Goal: Information Seeking & Learning: Learn about a topic

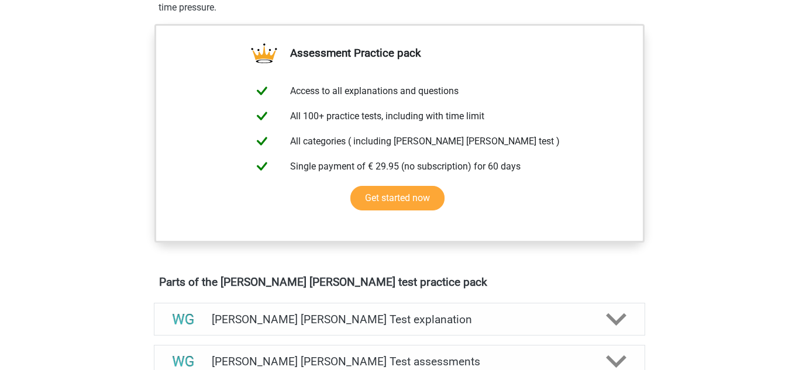
scroll to position [93, 0]
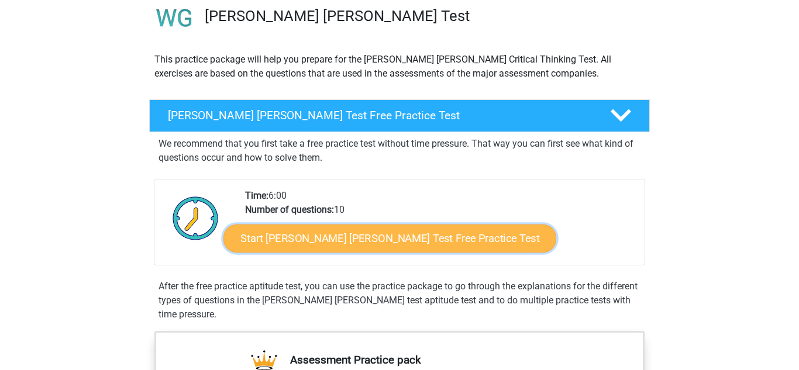
click at [356, 248] on link "Start [PERSON_NAME] [PERSON_NAME] Test Free Practice Test" at bounding box center [390, 239] width 333 height 28
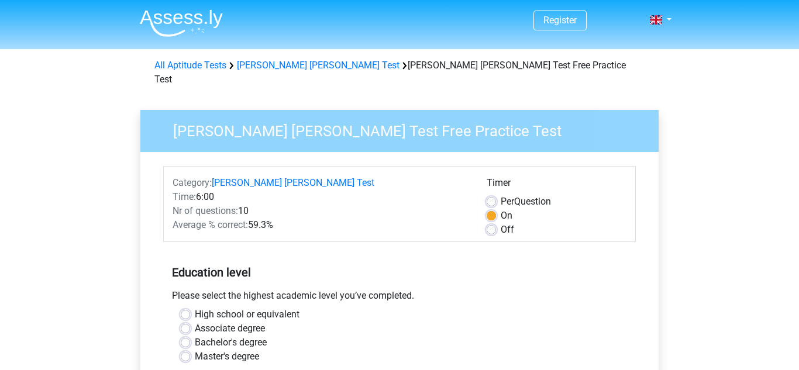
scroll to position [174, 0]
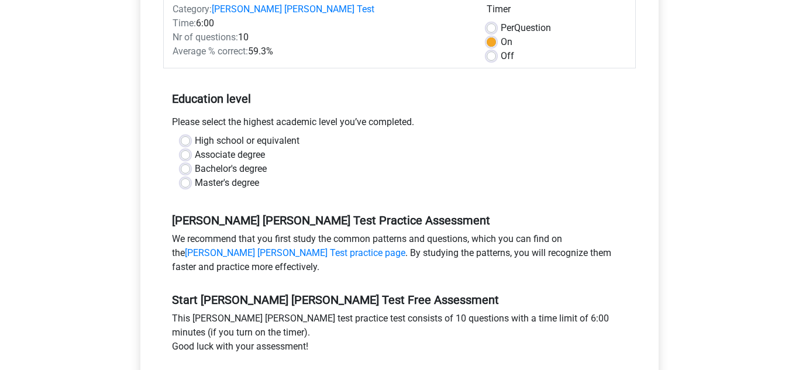
click at [275, 134] on label "High school or equivalent" at bounding box center [247, 141] width 105 height 14
click at [190, 134] on input "High school or equivalent" at bounding box center [185, 140] width 9 height 12
radio input "true"
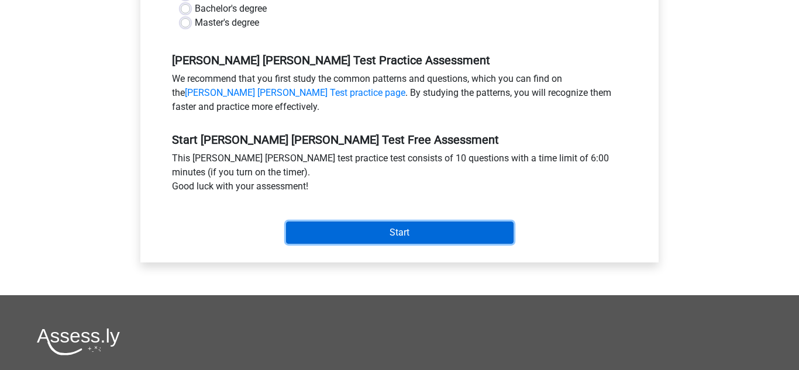
click at [331, 222] on input "Start" at bounding box center [400, 233] width 228 height 22
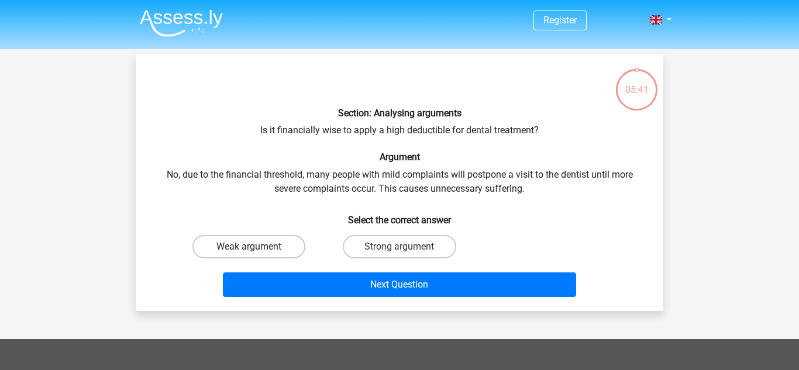
click at [270, 253] on label "Weak argument" at bounding box center [249, 246] width 113 height 23
click at [257, 253] on input "Weak argument" at bounding box center [253, 251] width 8 height 8
radio input "true"
click at [397, 259] on div "Strong argument" at bounding box center [399, 247] width 150 height 33
click at [402, 249] on input "Strong argument" at bounding box center [404, 251] width 8 height 8
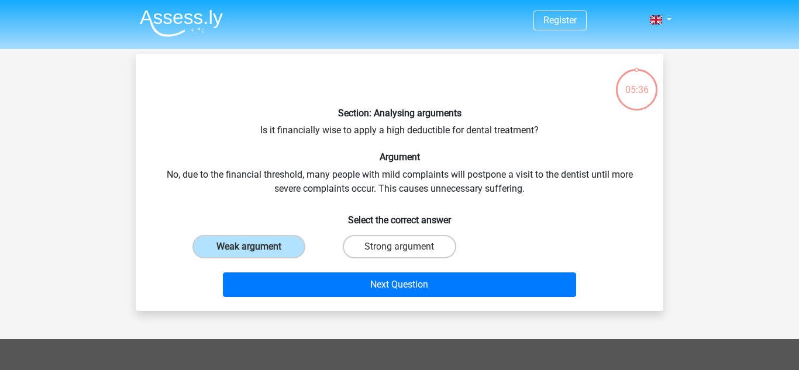
radio input "true"
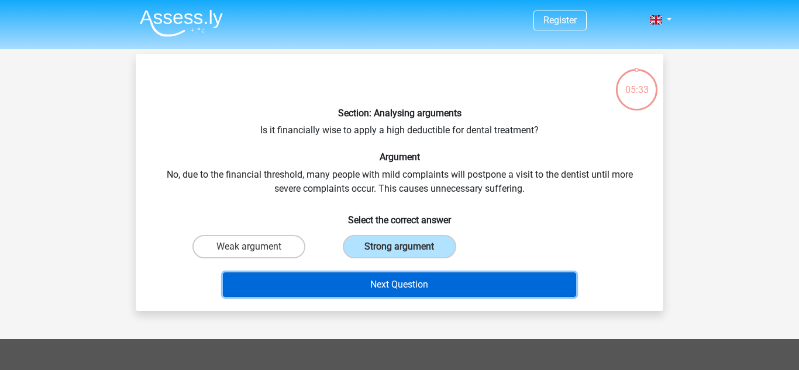
click at [398, 293] on button "Next Question" at bounding box center [400, 285] width 354 height 25
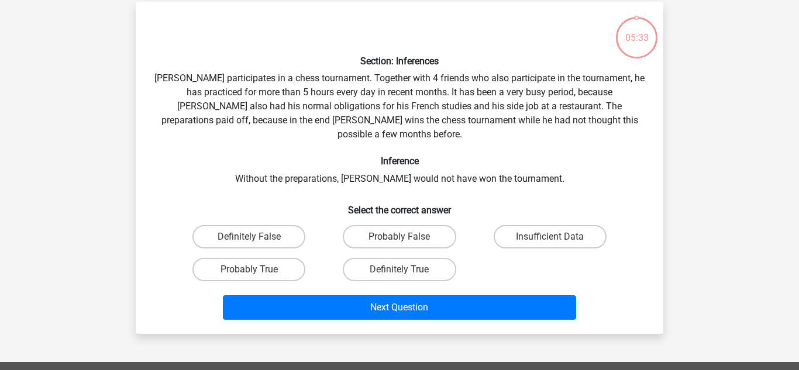
scroll to position [54, 0]
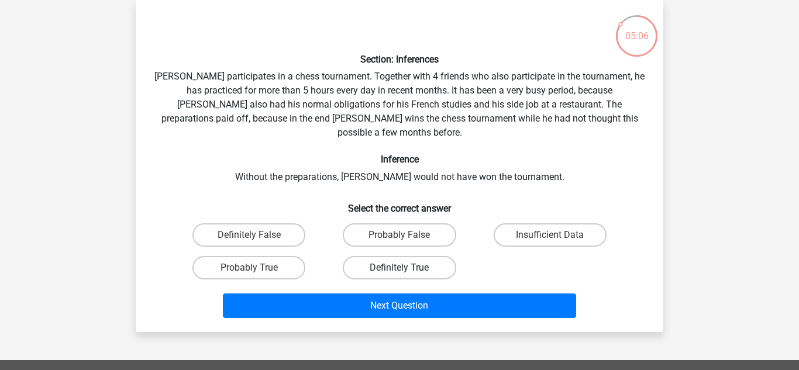
click at [420, 258] on label "Definitely True" at bounding box center [399, 267] width 113 height 23
click at [407, 268] on input "Definitely True" at bounding box center [404, 272] width 8 height 8
radio input "true"
click at [285, 262] on label "Probably True" at bounding box center [249, 267] width 113 height 23
click at [257, 268] on input "Probably True" at bounding box center [253, 272] width 8 height 8
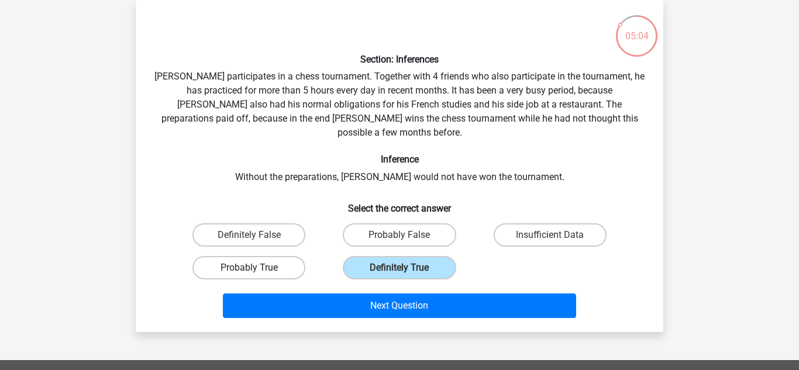
radio input "true"
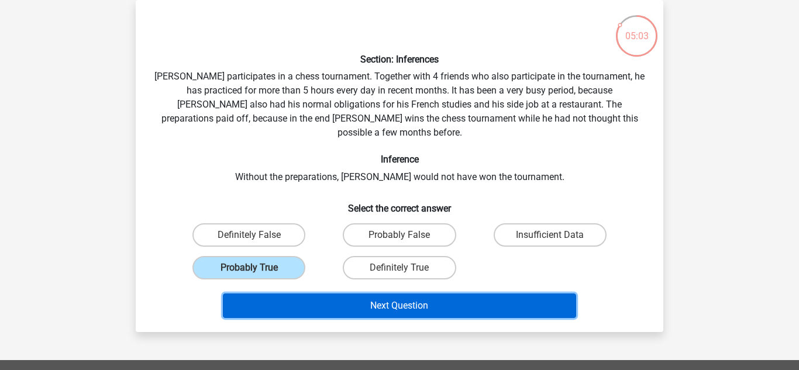
click at [297, 294] on button "Next Question" at bounding box center [400, 306] width 354 height 25
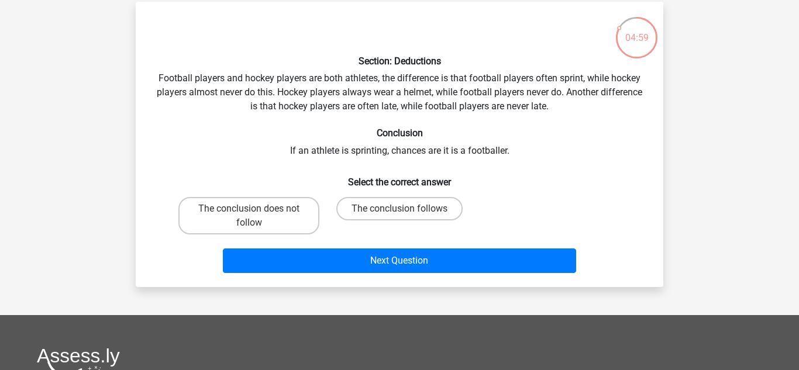
scroll to position [53, 0]
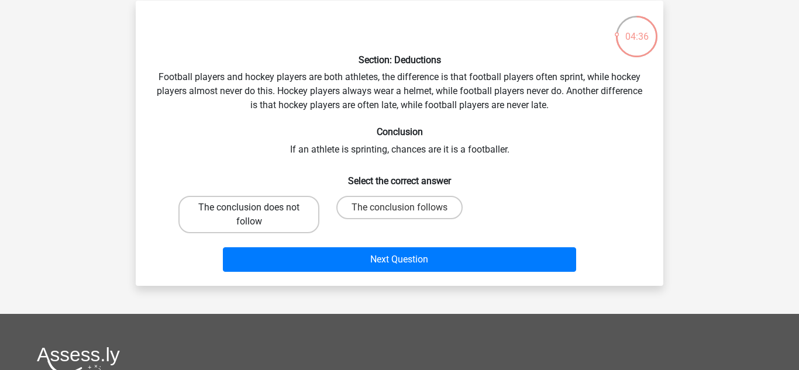
click at [266, 201] on label "The conclusion does not follow" at bounding box center [249, 214] width 141 height 37
click at [257, 208] on input "The conclusion does not follow" at bounding box center [253, 212] width 8 height 8
radio input "true"
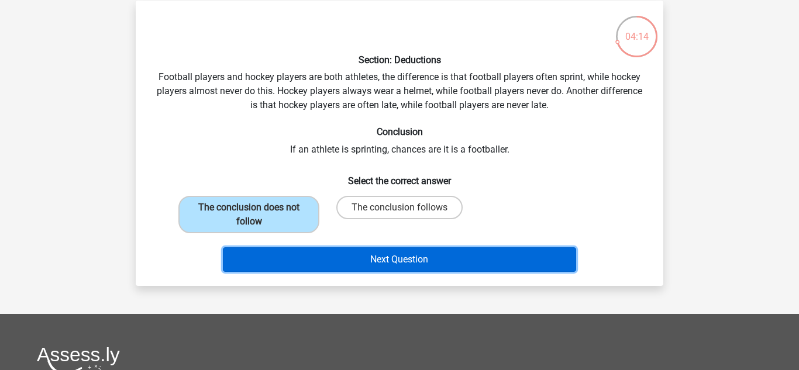
click at [350, 256] on button "Next Question" at bounding box center [400, 260] width 354 height 25
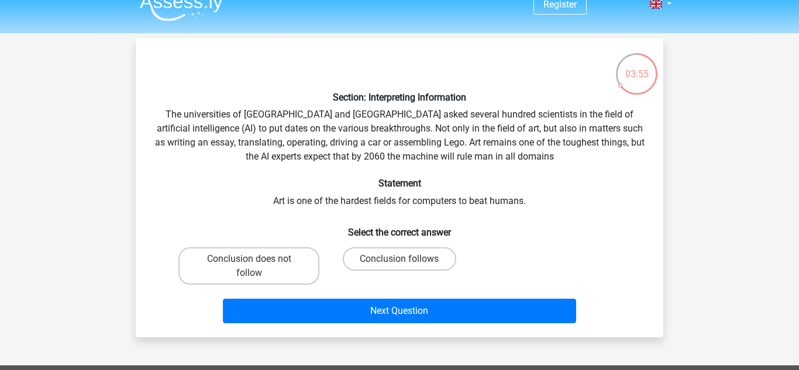
scroll to position [23, 0]
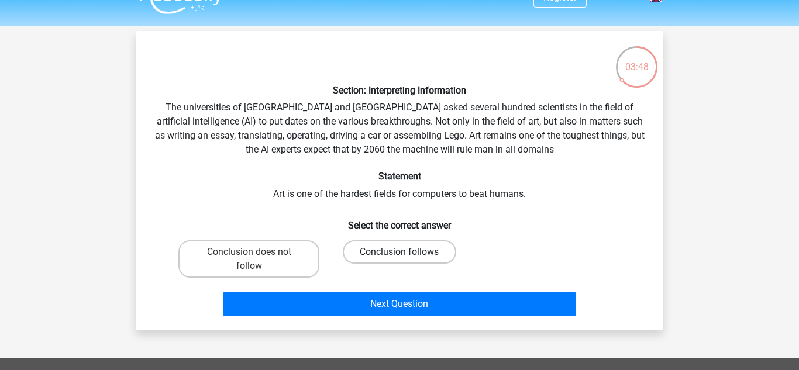
click at [386, 251] on label "Conclusion follows" at bounding box center [399, 252] width 113 height 23
click at [400, 252] on input "Conclusion follows" at bounding box center [404, 256] width 8 height 8
radio input "true"
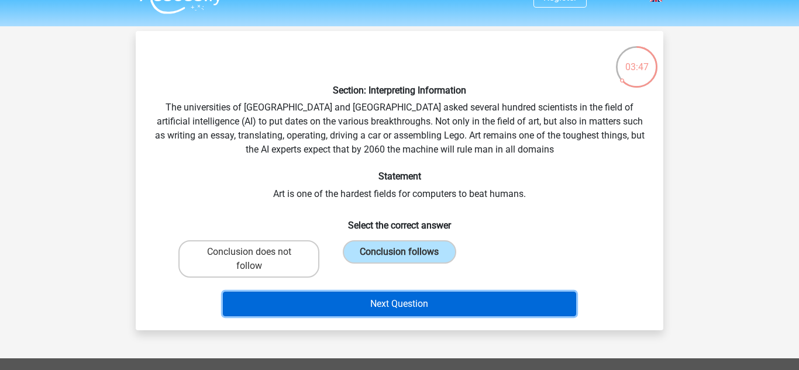
click at [365, 301] on button "Next Question" at bounding box center [400, 304] width 354 height 25
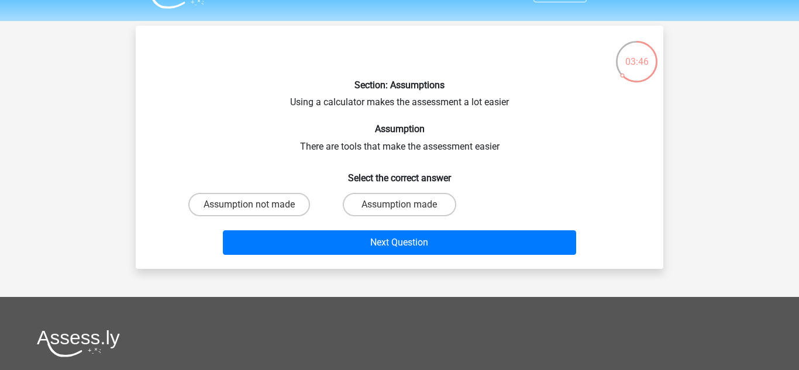
scroll to position [0, 0]
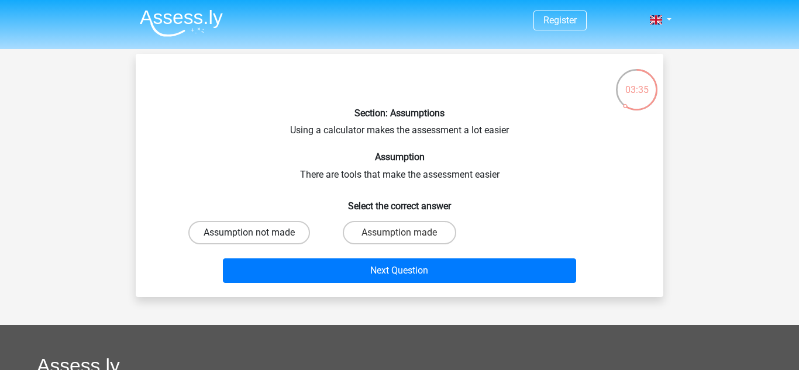
click at [291, 241] on label "Assumption not made" at bounding box center [249, 232] width 122 height 23
click at [257, 241] on input "Assumption not made" at bounding box center [253, 237] width 8 height 8
radio input "true"
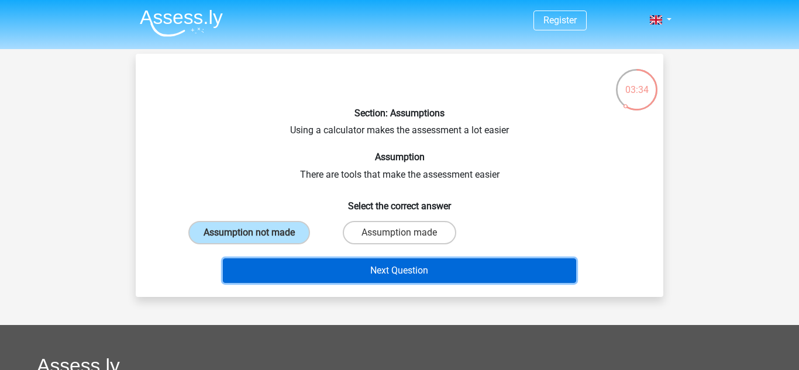
click at [296, 270] on button "Next Question" at bounding box center [400, 271] width 354 height 25
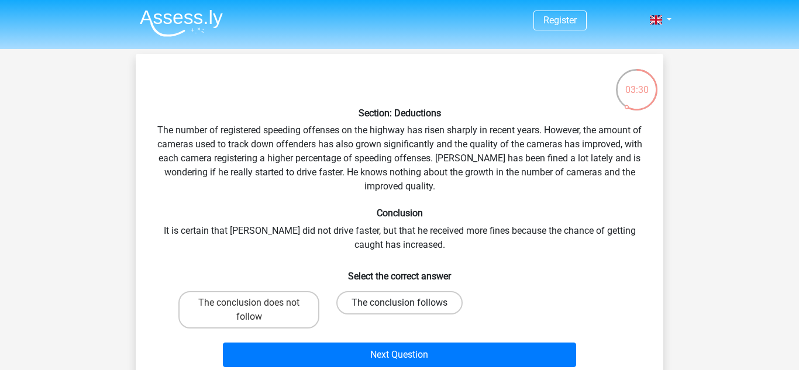
click at [386, 303] on label "The conclusion follows" at bounding box center [400, 302] width 126 height 23
click at [400, 303] on input "The conclusion follows" at bounding box center [404, 307] width 8 height 8
radio input "true"
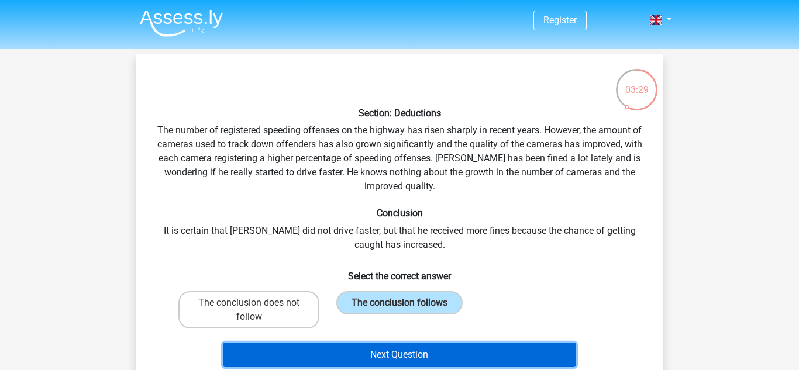
click at [354, 356] on button "Next Question" at bounding box center [400, 355] width 354 height 25
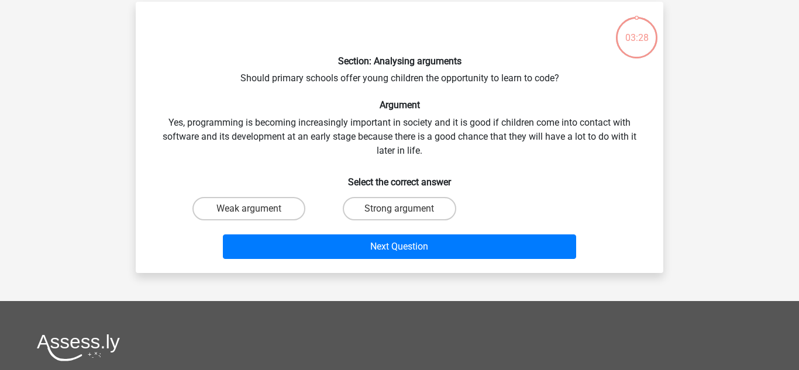
scroll to position [54, 0]
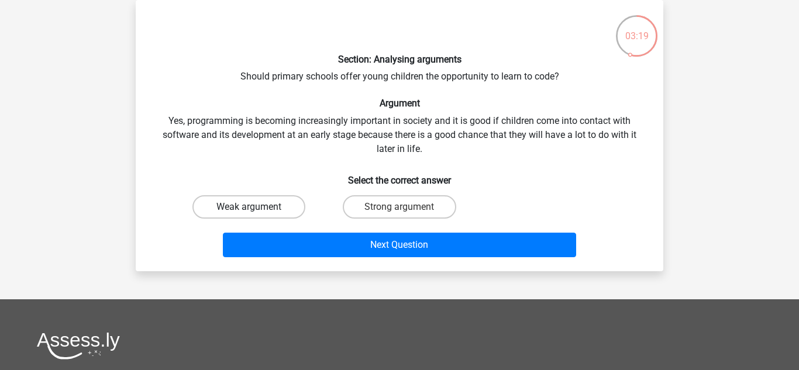
click at [276, 214] on label "Weak argument" at bounding box center [249, 206] width 113 height 23
click at [257, 214] on input "Weak argument" at bounding box center [253, 211] width 8 height 8
radio input "true"
click at [393, 214] on label "Strong argument" at bounding box center [399, 206] width 113 height 23
click at [400, 214] on input "Strong argument" at bounding box center [404, 211] width 8 height 8
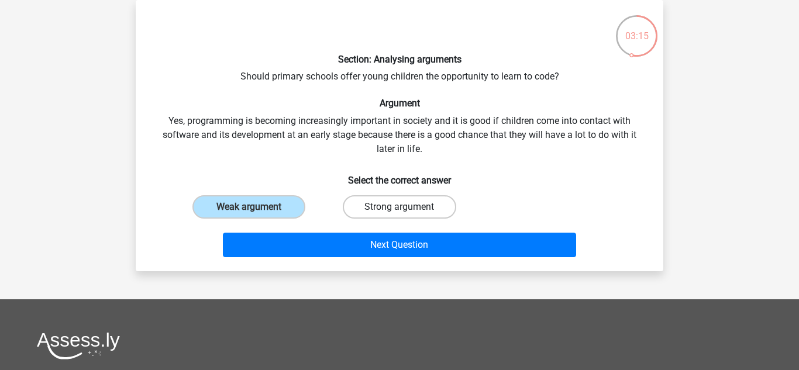
radio input "true"
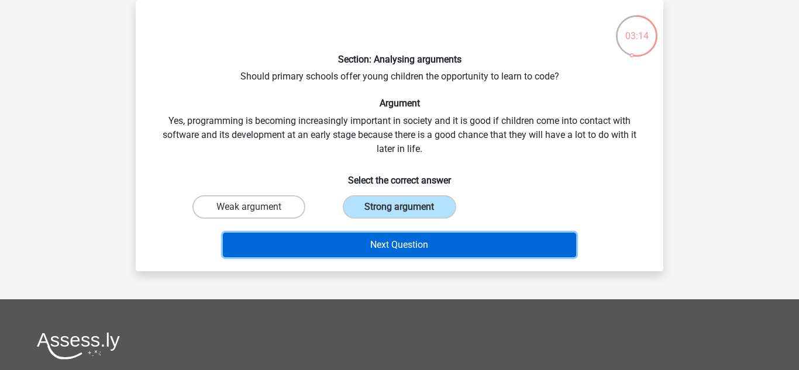
click at [372, 255] on button "Next Question" at bounding box center [400, 245] width 354 height 25
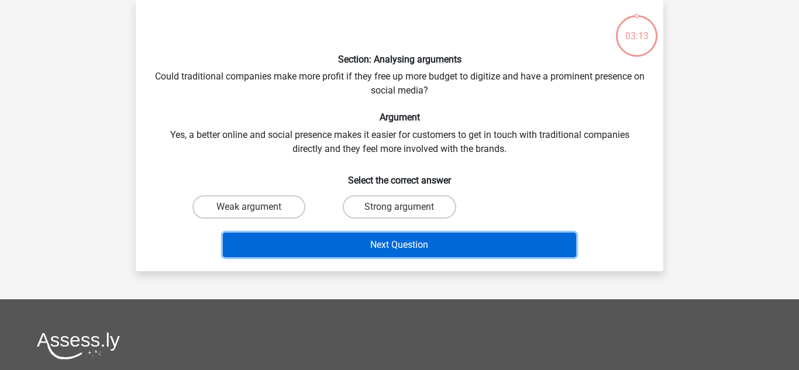
click at [378, 243] on button "Next Question" at bounding box center [400, 245] width 354 height 25
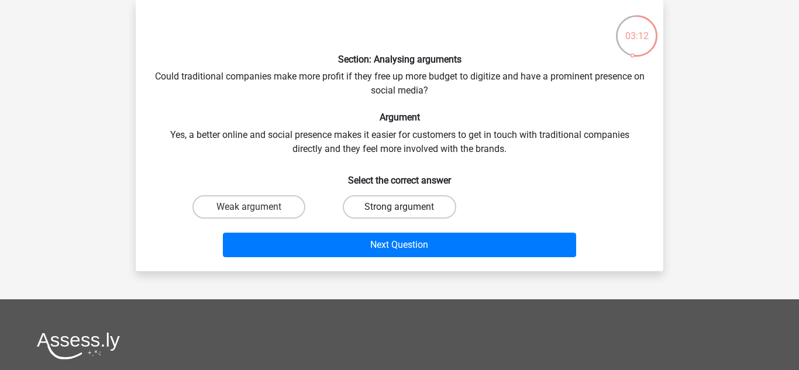
click at [363, 211] on label "Strong argument" at bounding box center [399, 206] width 113 height 23
click at [400, 211] on input "Strong argument" at bounding box center [404, 211] width 8 height 8
radio input "true"
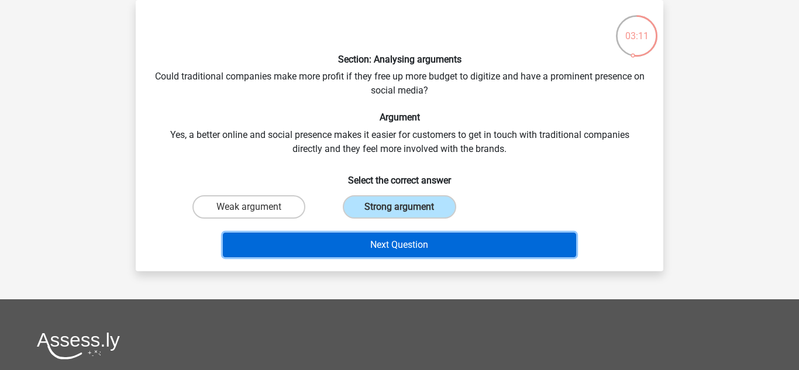
click at [349, 253] on button "Next Question" at bounding box center [400, 245] width 354 height 25
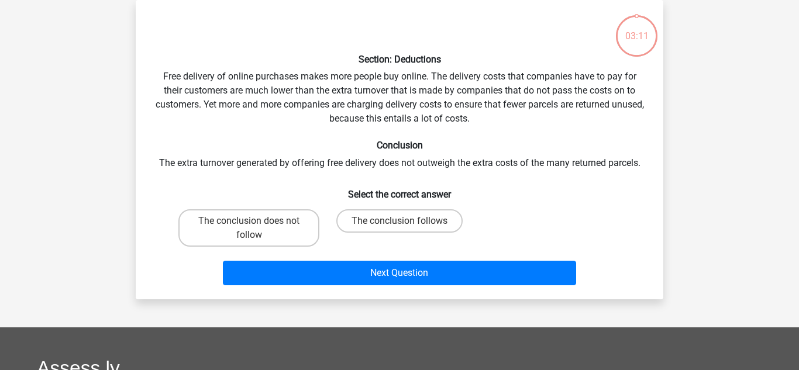
scroll to position [0, 0]
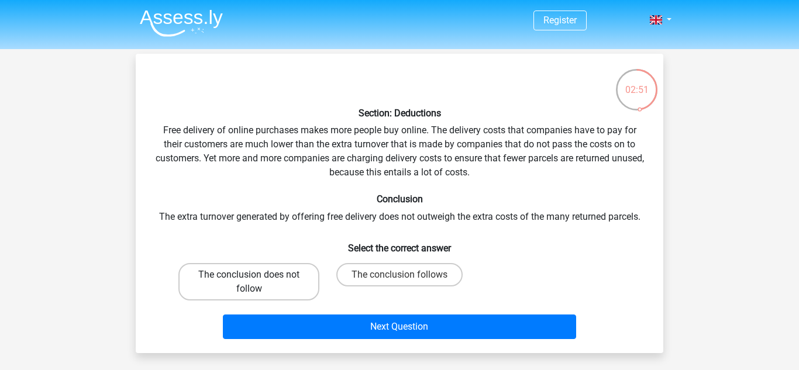
click at [294, 290] on label "The conclusion does not follow" at bounding box center [249, 281] width 141 height 37
click at [257, 283] on input "The conclusion does not follow" at bounding box center [253, 279] width 8 height 8
radio input "true"
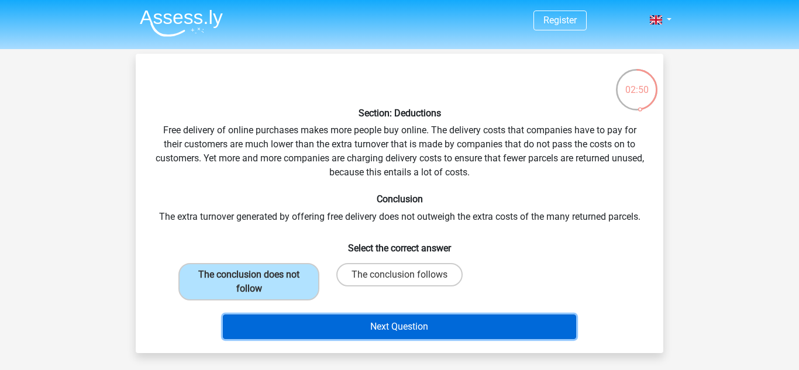
click at [307, 318] on button "Next Question" at bounding box center [400, 327] width 354 height 25
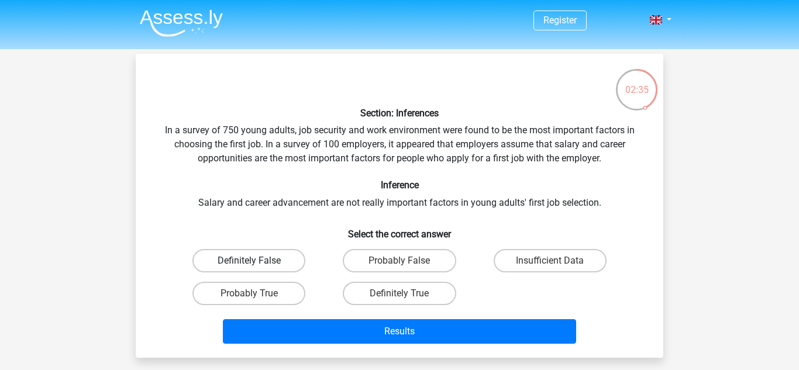
click at [221, 262] on label "Definitely False" at bounding box center [249, 260] width 113 height 23
click at [249, 262] on input "Definitely False" at bounding box center [253, 265] width 8 height 8
radio input "true"
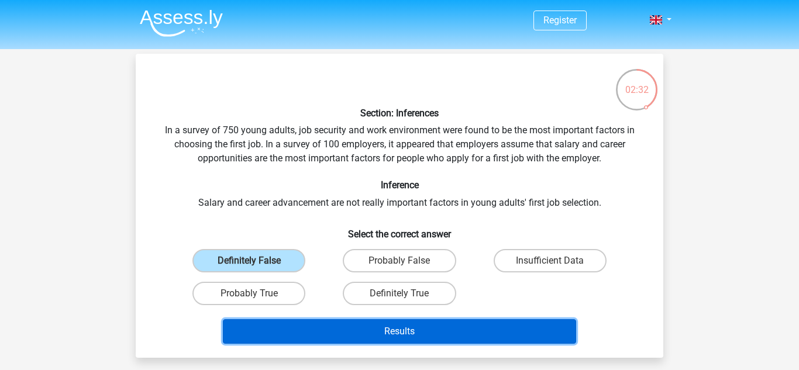
click at [420, 332] on button "Results" at bounding box center [400, 332] width 354 height 25
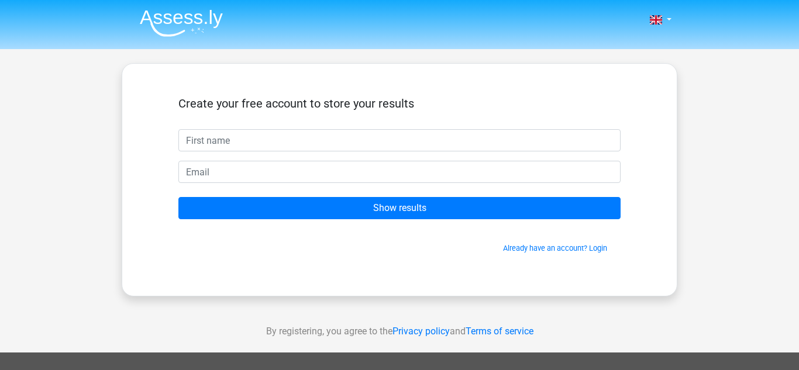
click at [302, 139] on input "text" at bounding box center [400, 140] width 442 height 22
type input "Joshua"
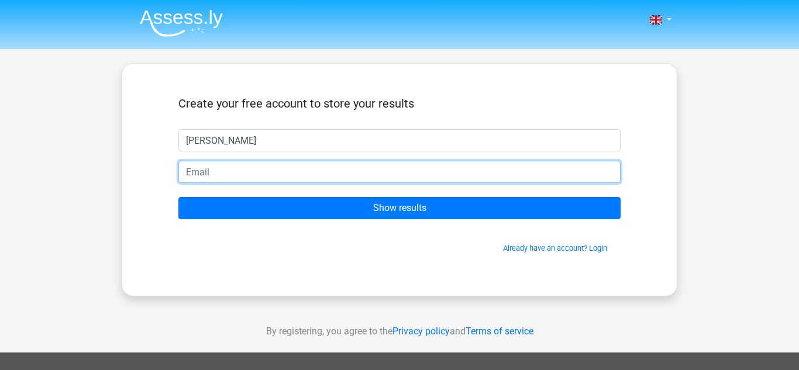
click at [273, 176] on input "email" at bounding box center [400, 172] width 442 height 22
click at [298, 161] on input "joshuman85@yahoo.com" at bounding box center [400, 172] width 442 height 22
type input "20201@allsaintsschool.co.uk"
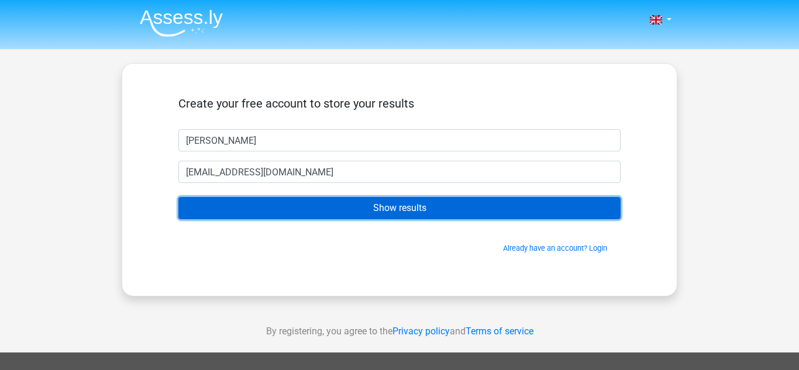
click at [290, 211] on input "Show results" at bounding box center [400, 208] width 442 height 22
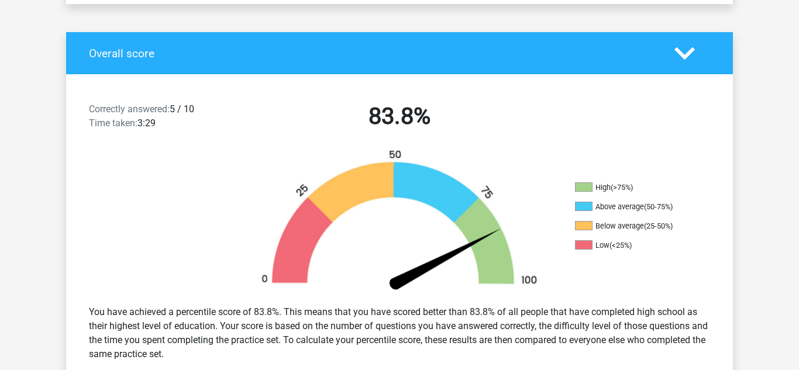
scroll to position [236, 0]
